Goal: Information Seeking & Learning: Learn about a topic

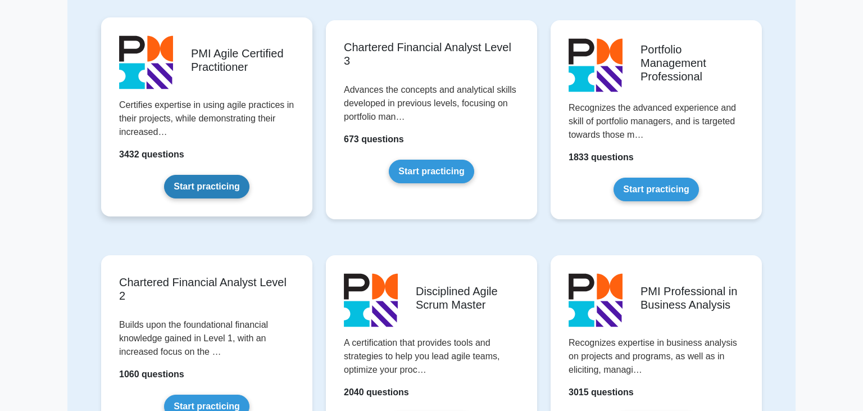
scroll to position [1035, 0]
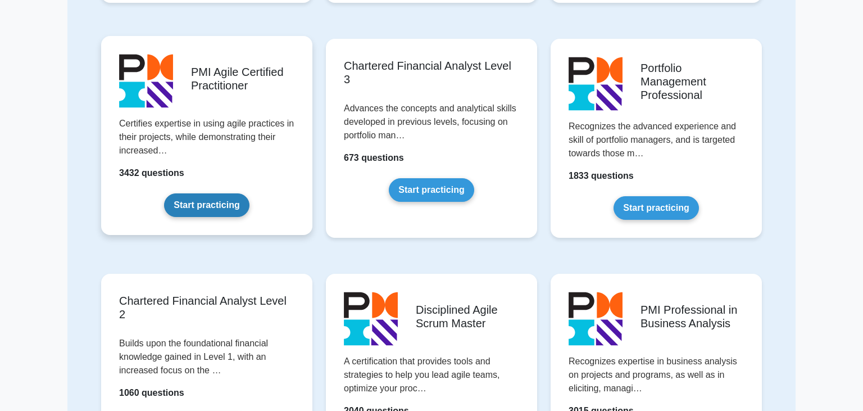
click at [213, 193] on link "Start practicing" at bounding box center [206, 205] width 85 height 24
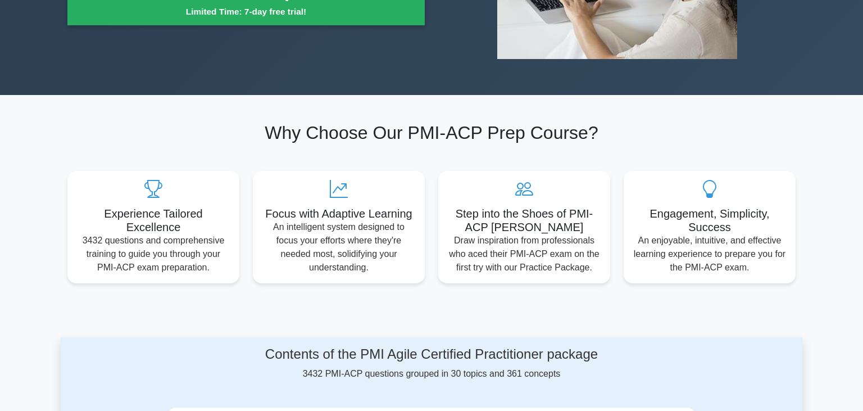
scroll to position [43, 0]
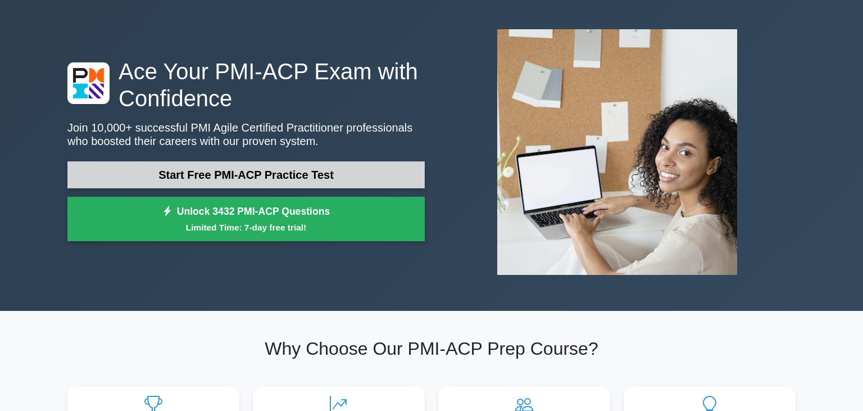
click at [259, 176] on link "Start Free PMI-ACP Practice Test" at bounding box center [245, 174] width 357 height 27
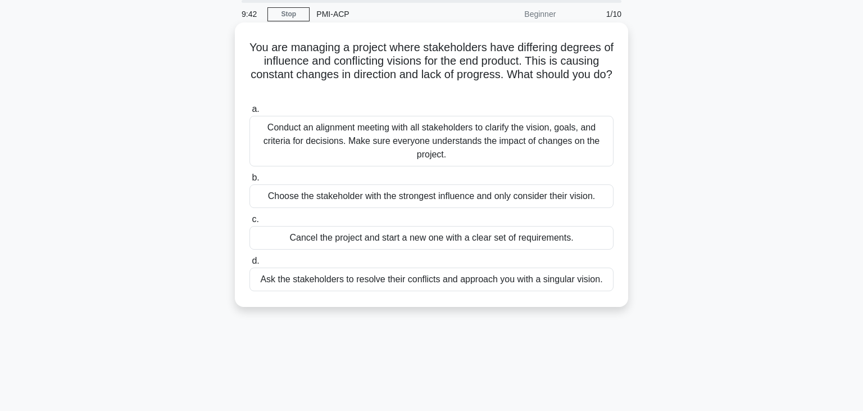
scroll to position [43, 0]
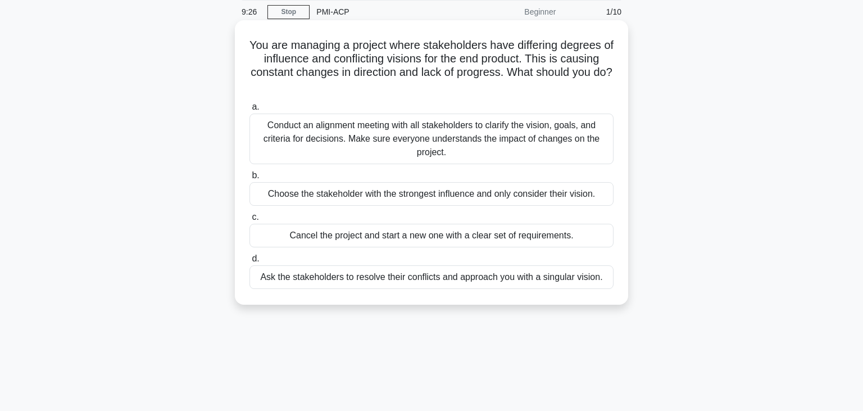
click at [497, 120] on div "Conduct an alignment meeting with all stakeholders to clarify the vision, goals…" at bounding box center [431, 138] width 364 height 51
click at [249, 111] on input "a. Conduct an alignment meeting with all stakeholders to clarify the vision, go…" at bounding box center [249, 106] width 0 height 7
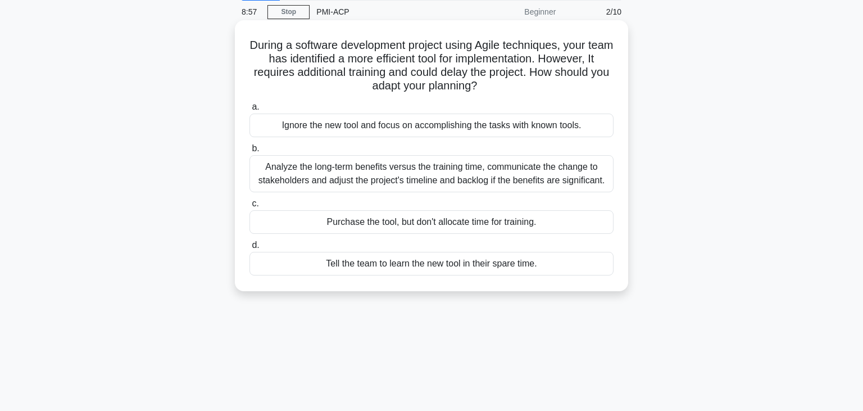
click at [458, 174] on div "Analyze the long-term benefits versus the training time, communicate the change…" at bounding box center [431, 173] width 364 height 37
click at [249, 152] on input "b. Analyze the long-term benefits versus the training time, communicate the cha…" at bounding box center [249, 148] width 0 height 7
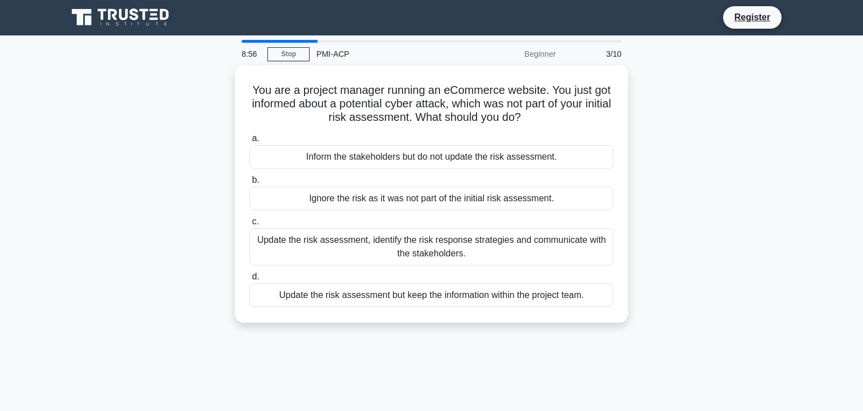
scroll to position [0, 0]
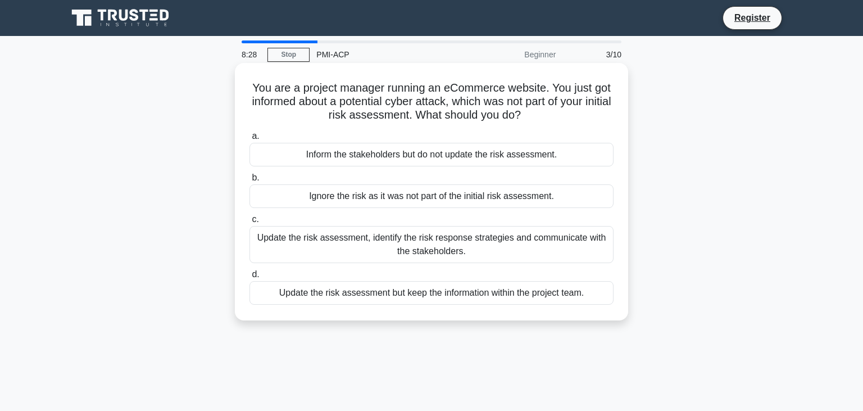
click at [448, 248] on div "Update the risk assessment, identify the risk response strategies and communica…" at bounding box center [431, 244] width 364 height 37
click at [249, 223] on input "c. Update the risk assessment, identify the risk response strategies and commun…" at bounding box center [249, 219] width 0 height 7
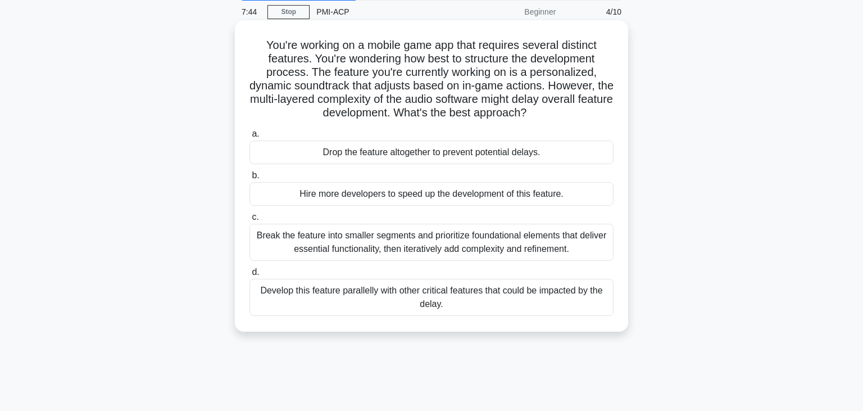
scroll to position [43, 0]
click at [430, 247] on div "Break the feature into smaller segments and prioritize foundational elements th…" at bounding box center [431, 242] width 364 height 37
click at [249, 221] on input "c. Break the feature into smaller segments and prioritize foundational elements…" at bounding box center [249, 216] width 0 height 7
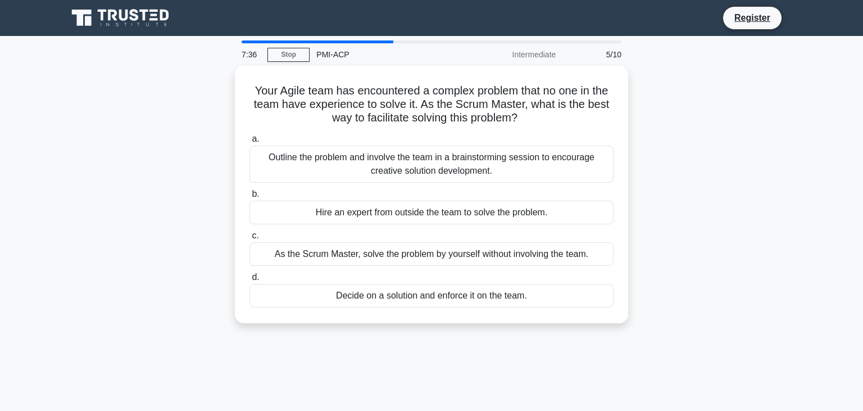
scroll to position [0, 0]
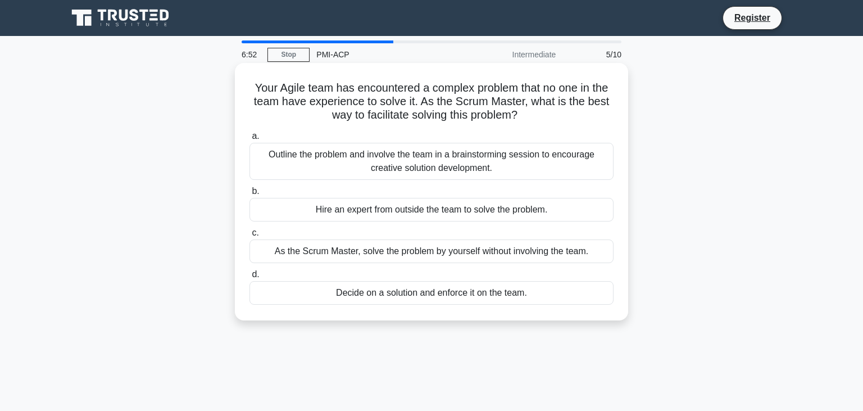
click at [358, 157] on div "Outline the problem and involve the team in a brainstorming session to encourag…" at bounding box center [431, 161] width 364 height 37
click at [249, 140] on input "a. Outline the problem and involve the team in a brainstorming session to encou…" at bounding box center [249, 136] width 0 height 7
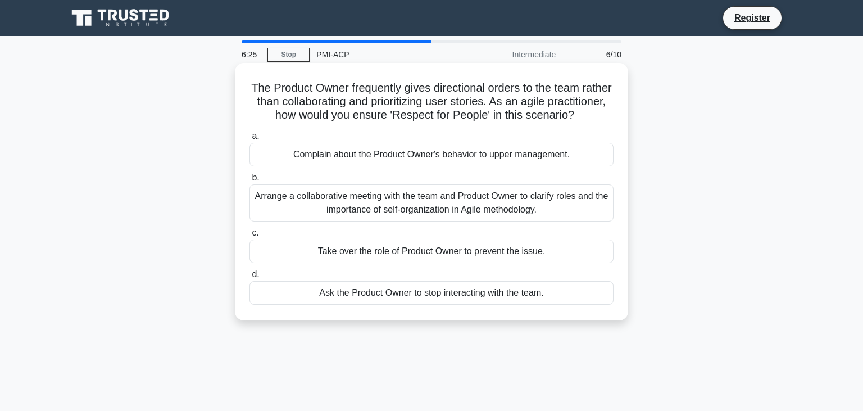
click at [367, 193] on div "Arrange a collaborative meeting with the team and Product Owner to clarify role…" at bounding box center [431, 202] width 364 height 37
click at [249, 181] on input "b. Arrange a collaborative meeting with the team and Product Owner to clarify r…" at bounding box center [249, 177] width 0 height 7
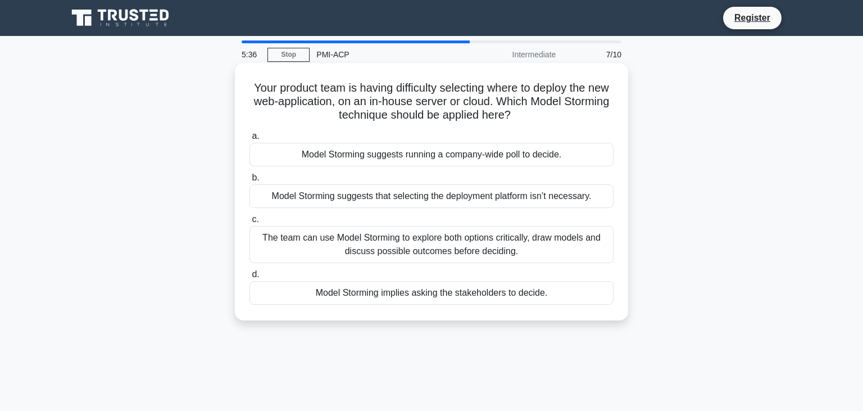
click at [366, 243] on div "The team can use Model Storming to explore both options critically, draw models…" at bounding box center [431, 244] width 364 height 37
click at [249, 223] on input "c. The team can use Model Storming to explore both options critically, draw mod…" at bounding box center [249, 219] width 0 height 7
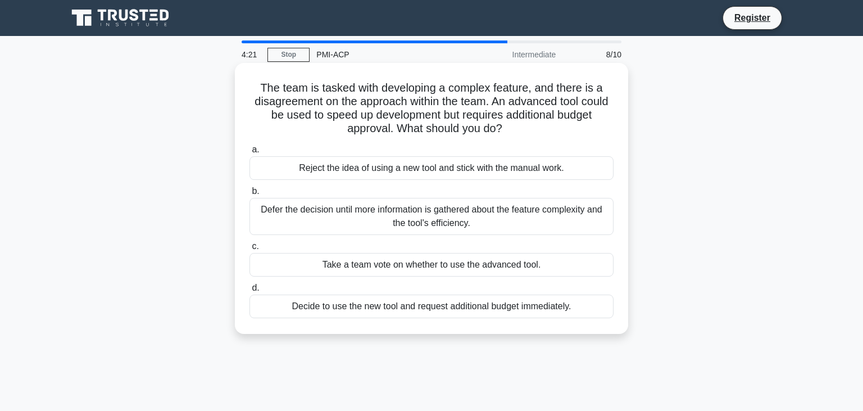
click at [385, 259] on div "Take a team vote on whether to use the advanced tool." at bounding box center [431, 265] width 364 height 24
click at [249, 250] on input "c. Take a team vote on whether to use the advanced tool." at bounding box center [249, 246] width 0 height 7
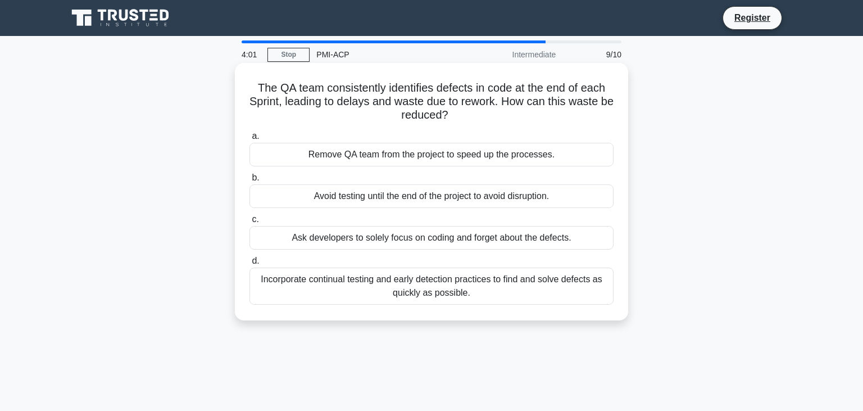
click at [453, 286] on div "Incorporate continual testing and early detection practices to find and solve d…" at bounding box center [431, 285] width 364 height 37
click at [249, 265] on input "d. Incorporate continual testing and early detection practices to find and solv…" at bounding box center [249, 260] width 0 height 7
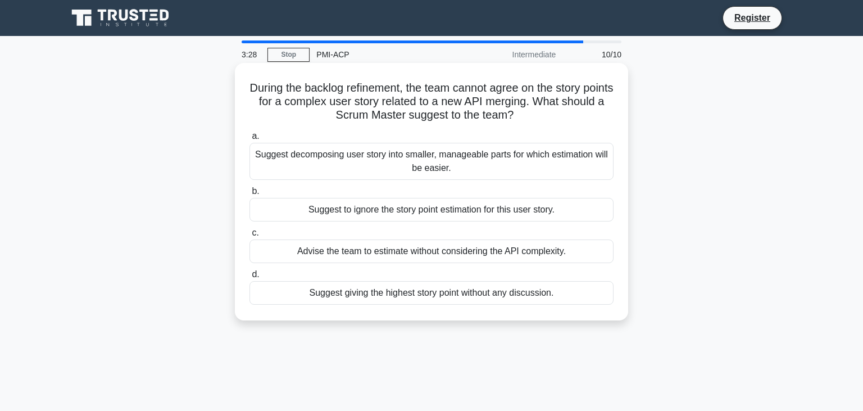
click at [411, 154] on div "Suggest decomposing user story into smaller, manageable parts for which estimat…" at bounding box center [431, 161] width 364 height 37
click at [249, 140] on input "a. Suggest decomposing user story into smaller, manageable parts for which esti…" at bounding box center [249, 136] width 0 height 7
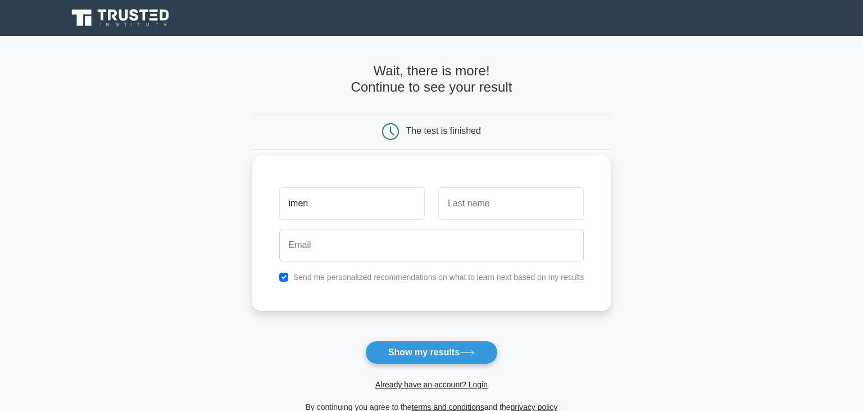
type input "imen"
type input "debbabi"
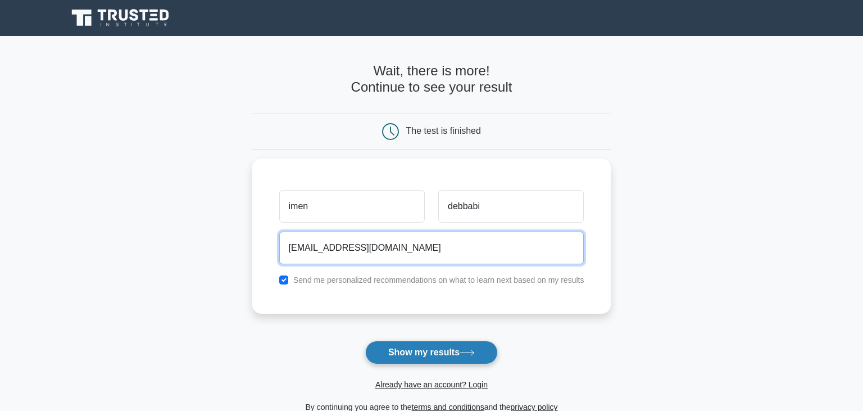
type input "[EMAIL_ADDRESS][DOMAIN_NAME]"
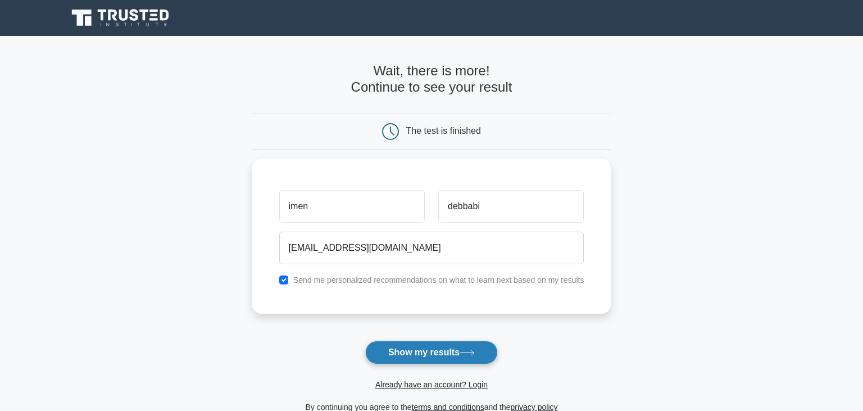
click at [437, 353] on button "Show my results" at bounding box center [431, 352] width 133 height 24
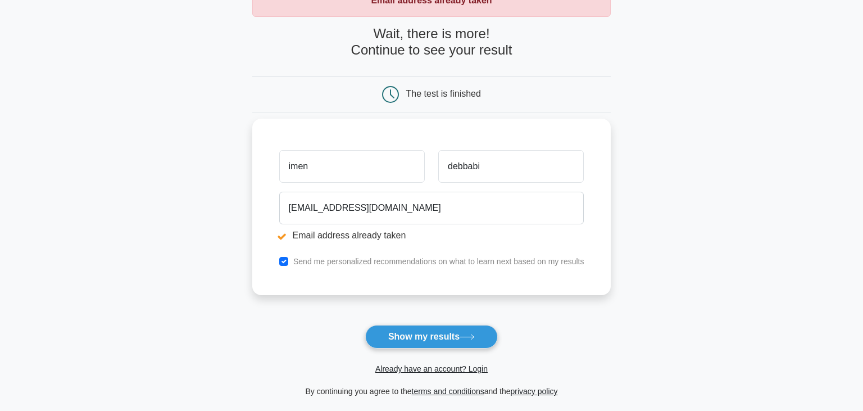
scroll to position [86, 0]
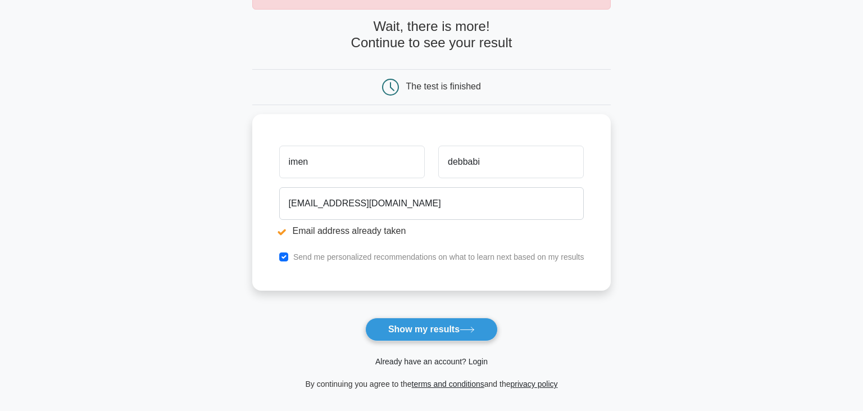
click at [453, 361] on link "Already have an account? Login" at bounding box center [431, 361] width 112 height 9
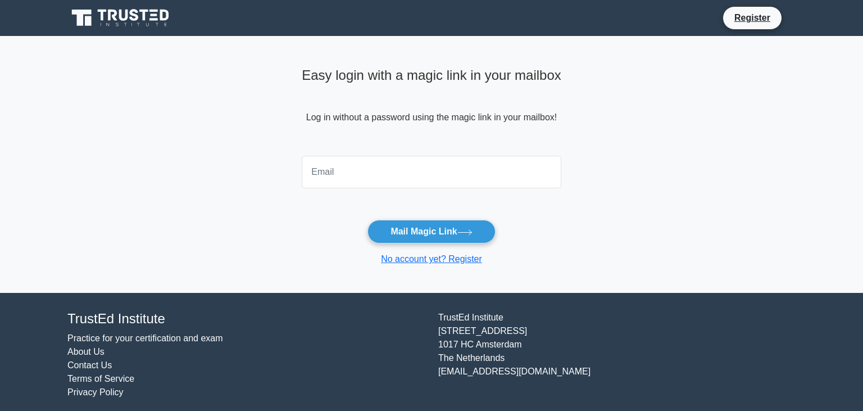
click at [347, 180] on input "email" at bounding box center [431, 172] width 259 height 33
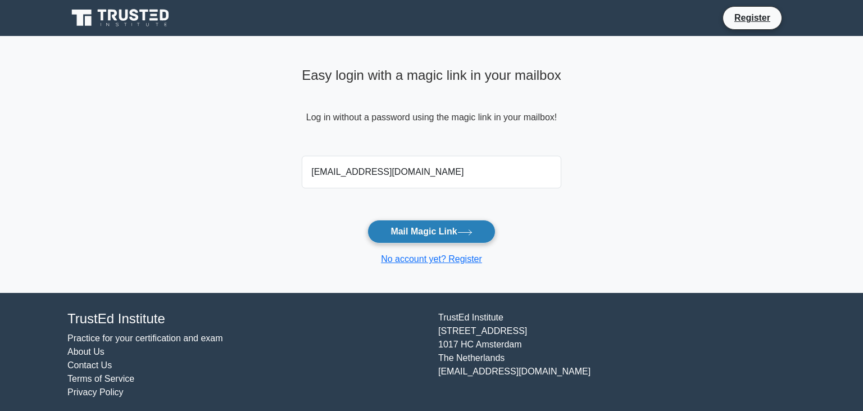
type input "[EMAIL_ADDRESS][DOMAIN_NAME]"
drag, startPoint x: 448, startPoint y: 227, endPoint x: 448, endPoint y: 238, distance: 10.7
click at [447, 227] on button "Mail Magic Link" at bounding box center [430, 232] width 127 height 24
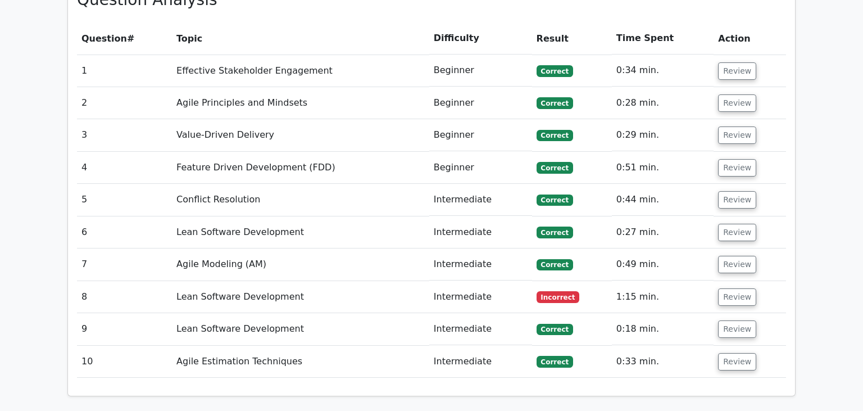
scroll to position [949, 0]
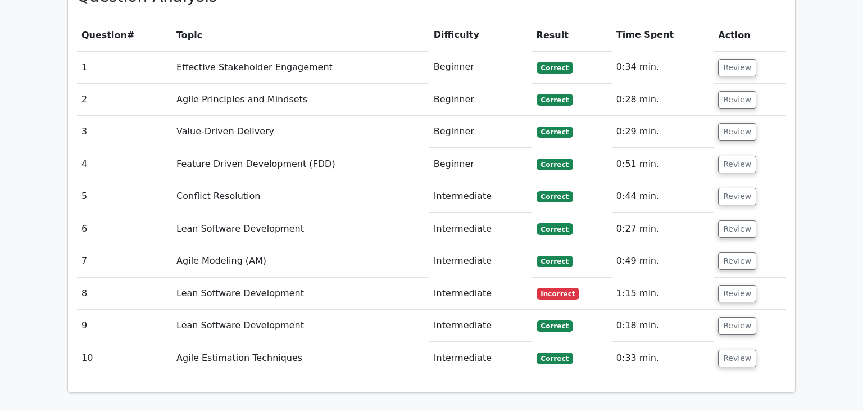
drag, startPoint x: 487, startPoint y: 244, endPoint x: 502, endPoint y: 244, distance: 15.2
click at [493, 277] on td "Intermediate" at bounding box center [480, 293] width 103 height 32
click at [728, 285] on button "Review" at bounding box center [737, 293] width 38 height 17
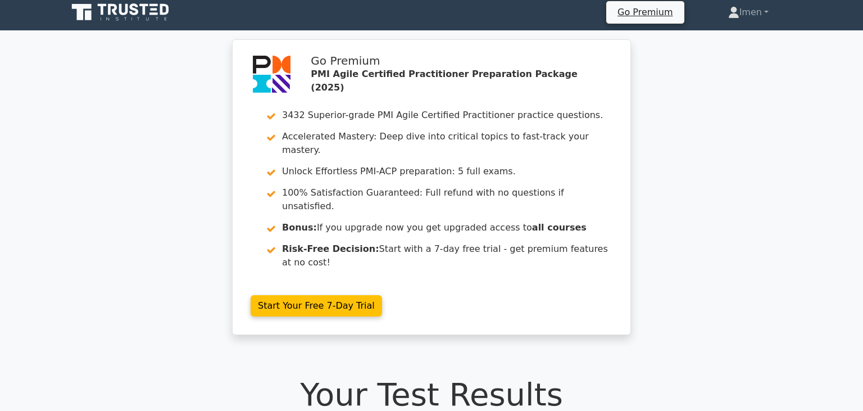
scroll to position [0, 0]
